Goal: Task Accomplishment & Management: Use online tool/utility

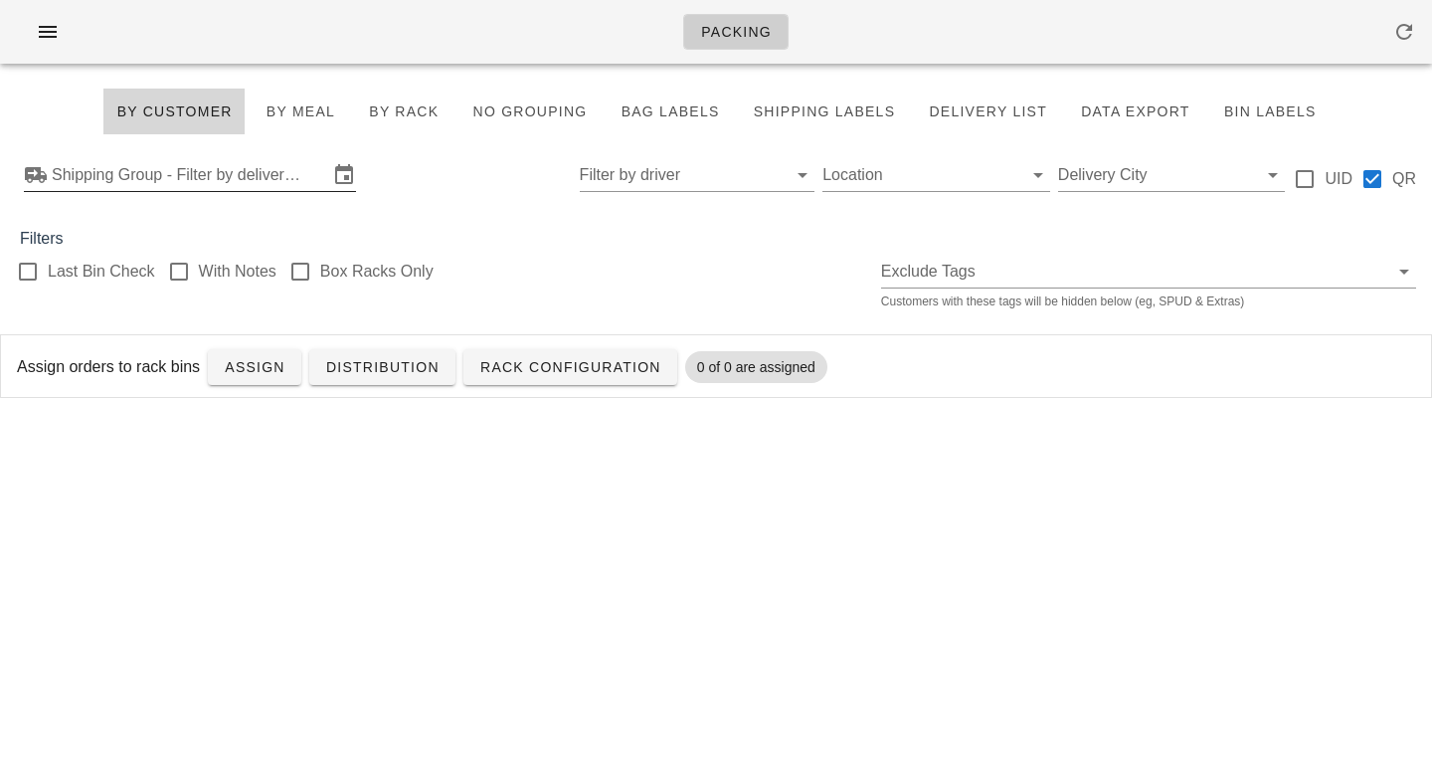
click at [81, 181] on input "Shipping Group - Filter by delivery logistics" at bounding box center [190, 175] width 277 height 32
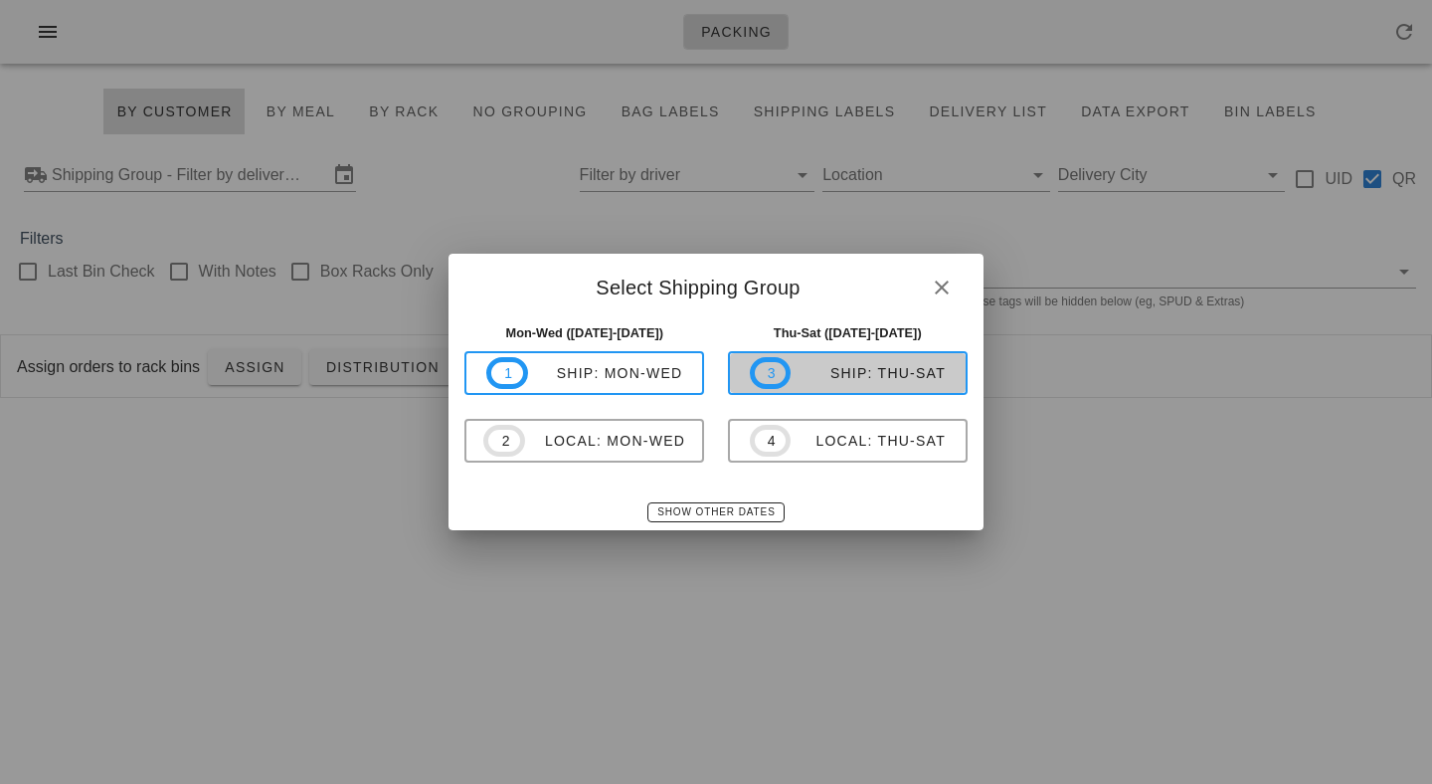
click at [866, 374] on div "ship: Thu-Sat" at bounding box center [868, 373] width 155 height 16
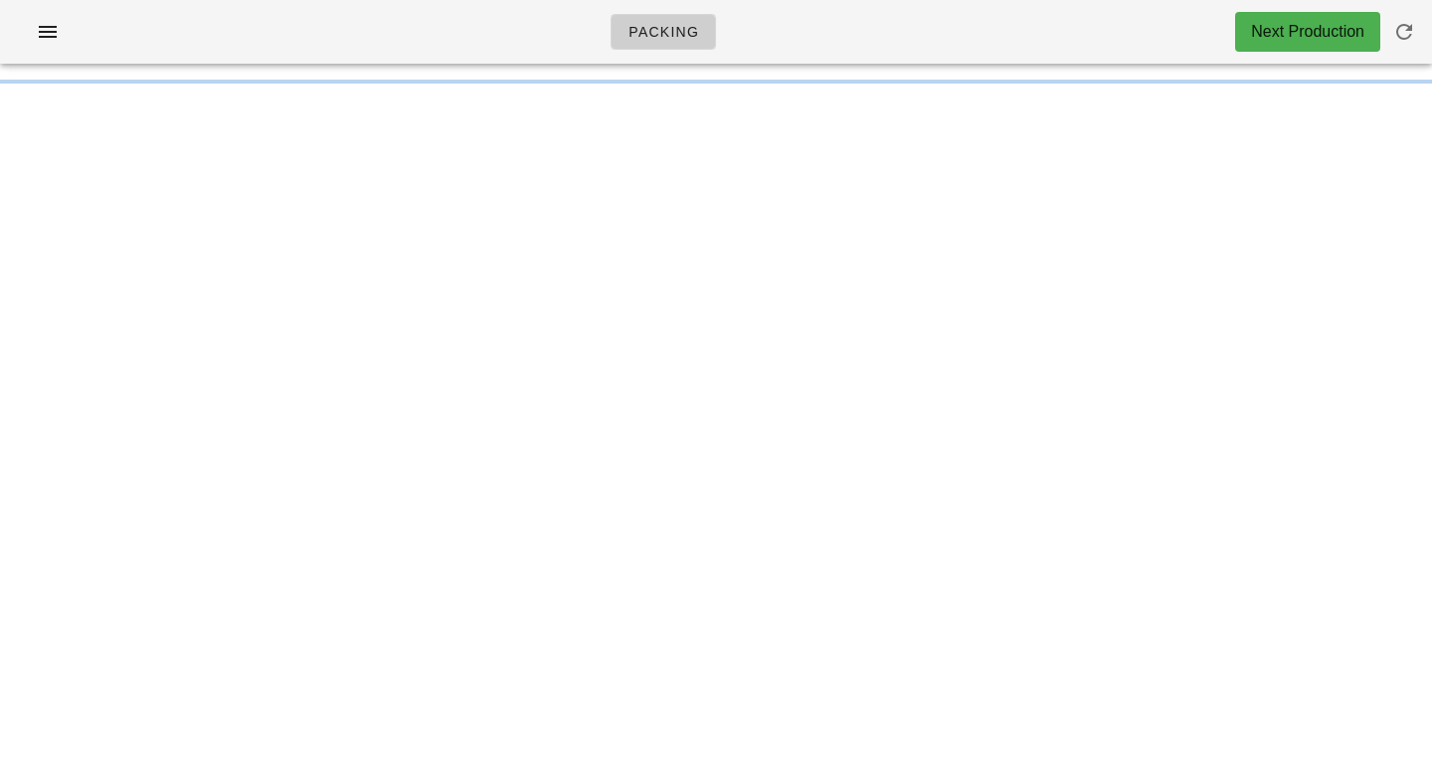
click at [495, 41] on div "Packing Next Production" at bounding box center [716, 32] width 1432 height 64
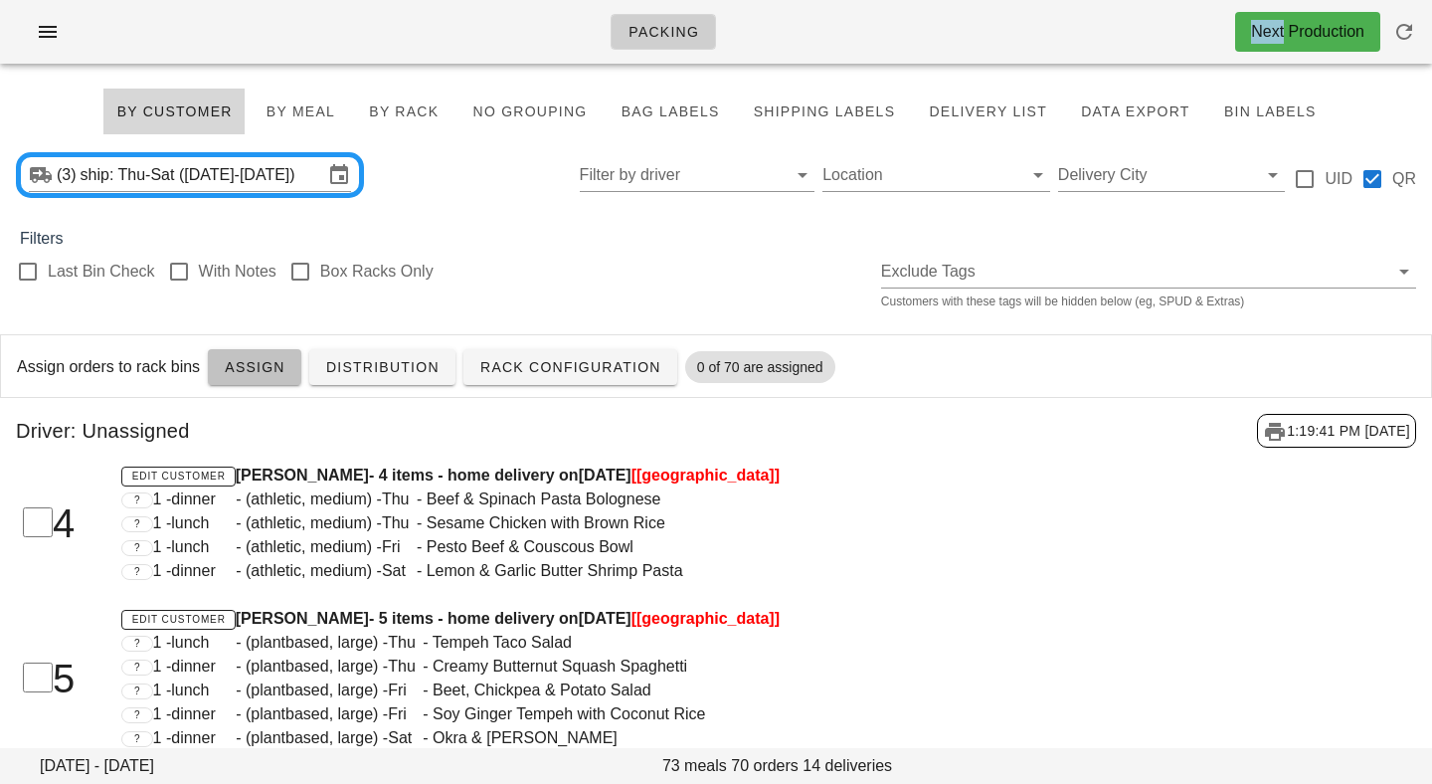
click at [268, 367] on span "Assign" at bounding box center [255, 367] width 62 height 16
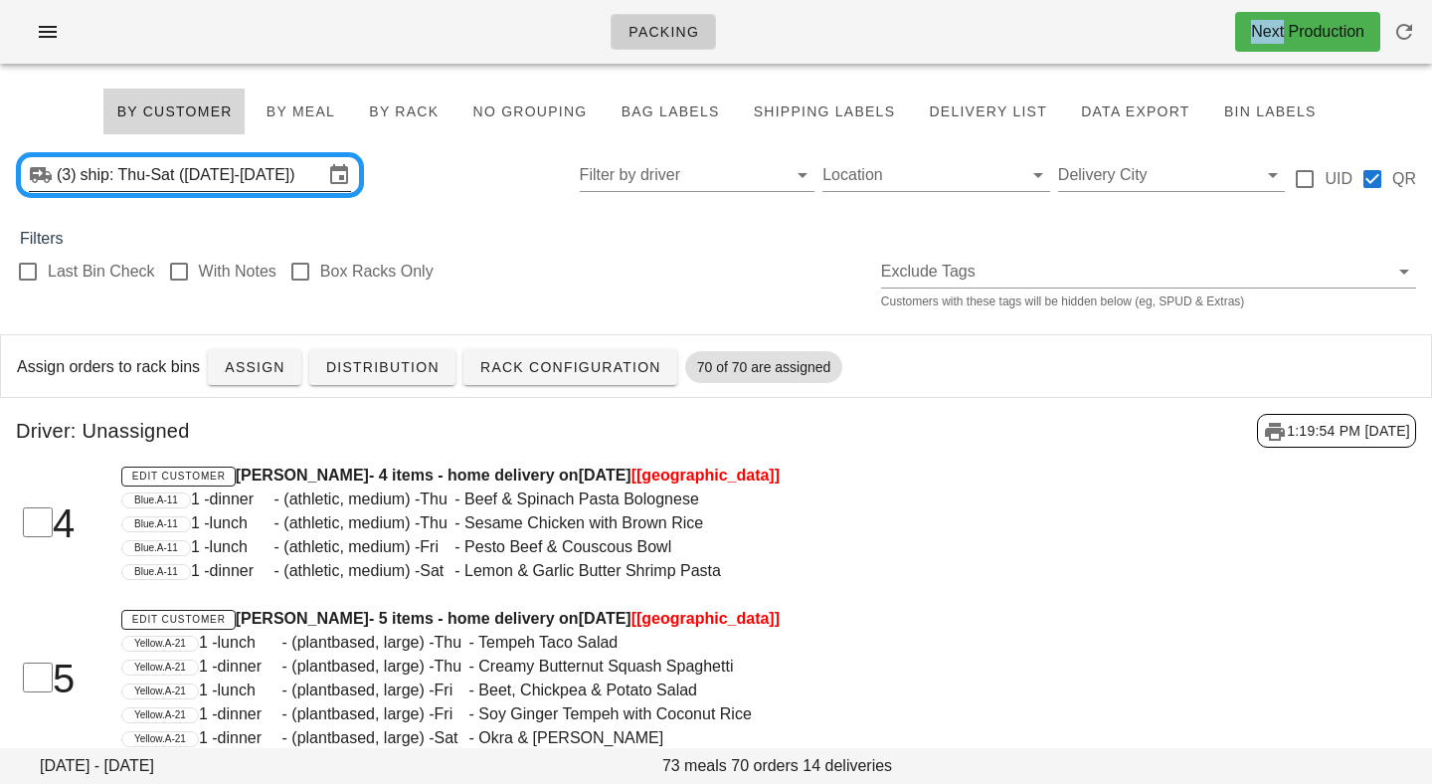
click at [192, 167] on input "ship: Thu-Sat ([DATE]-[DATE])" at bounding box center [202, 175] width 243 height 32
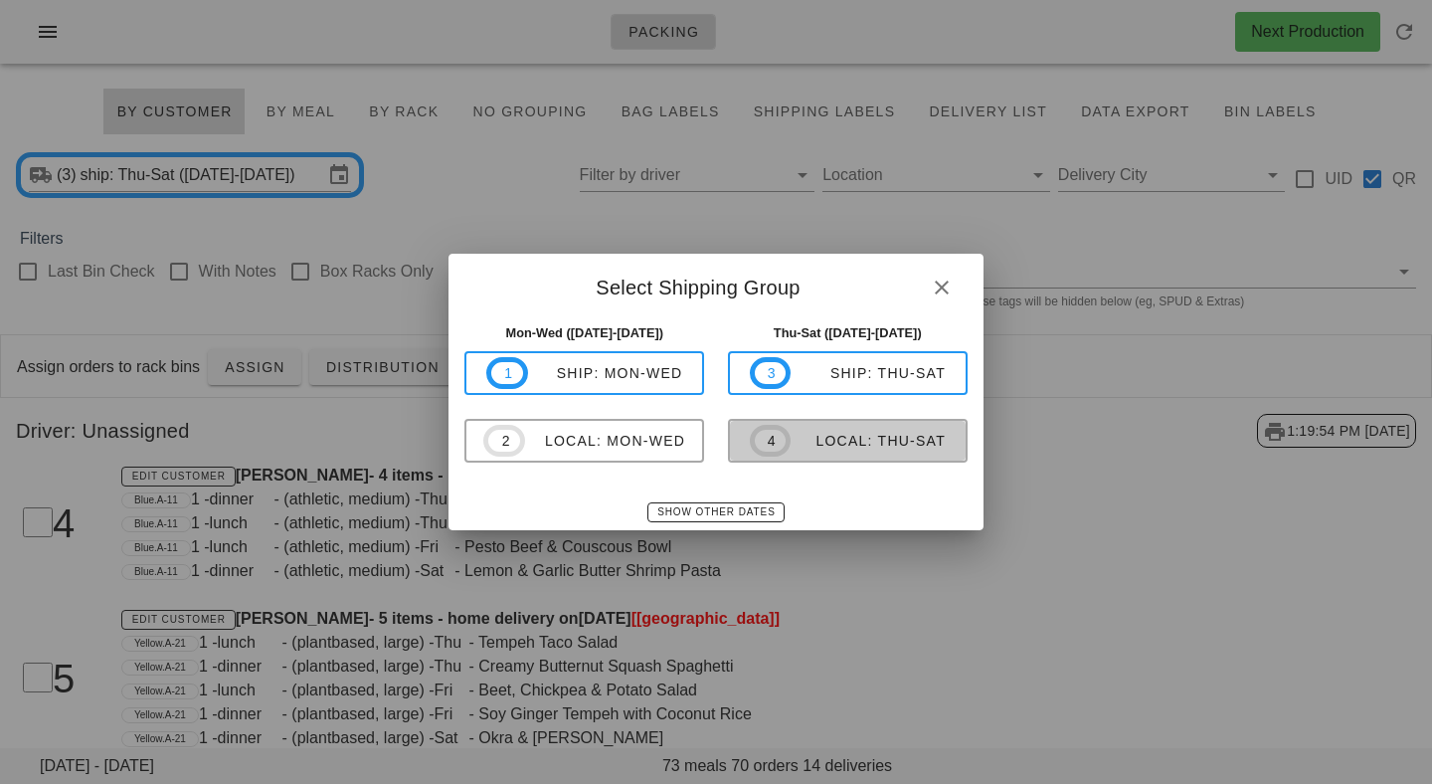
click at [853, 436] on div "local: Thu-Sat" at bounding box center [868, 441] width 155 height 16
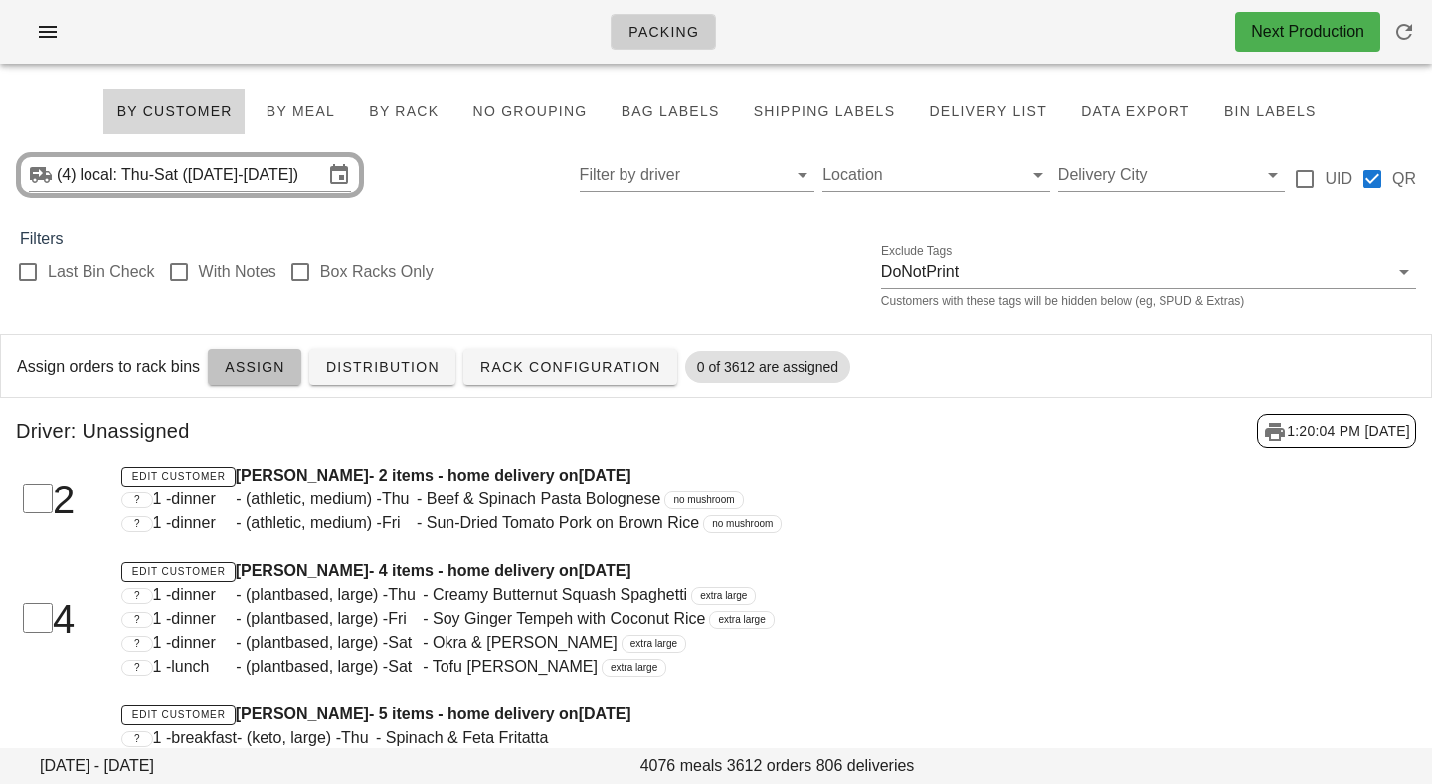
click at [242, 377] on button "Assign" at bounding box center [255, 367] width 94 height 36
